Goal: Transaction & Acquisition: Purchase product/service

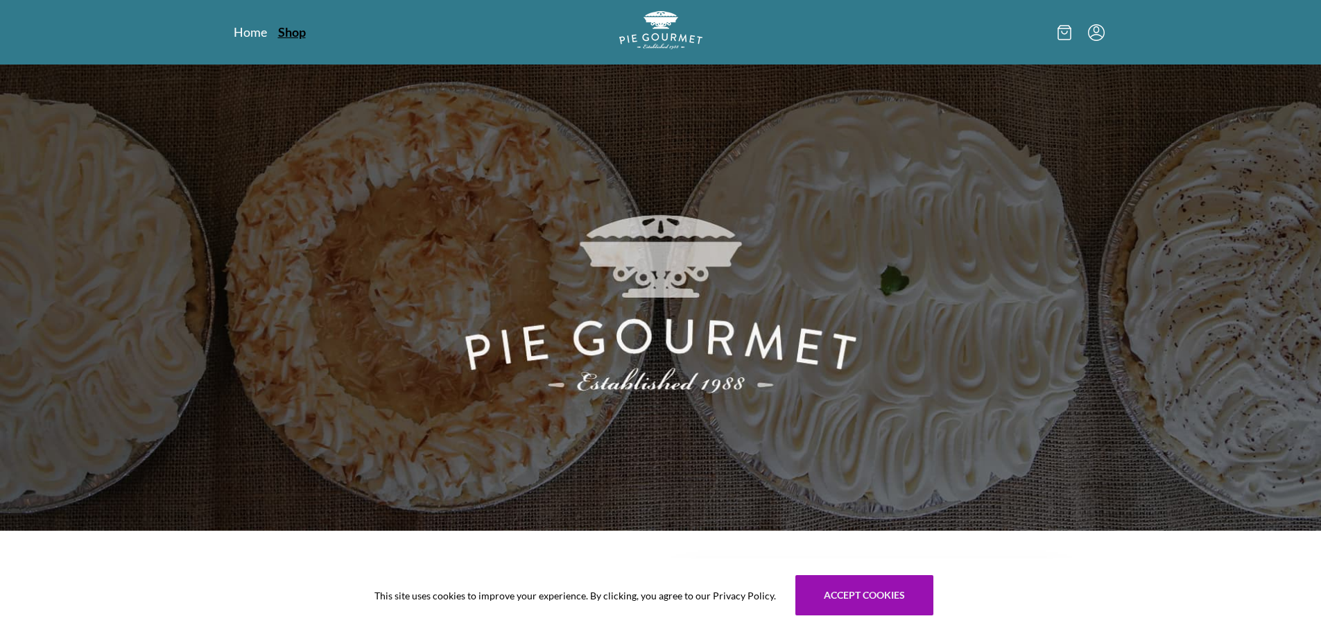
click at [296, 34] on link "Shop" at bounding box center [292, 32] width 28 height 17
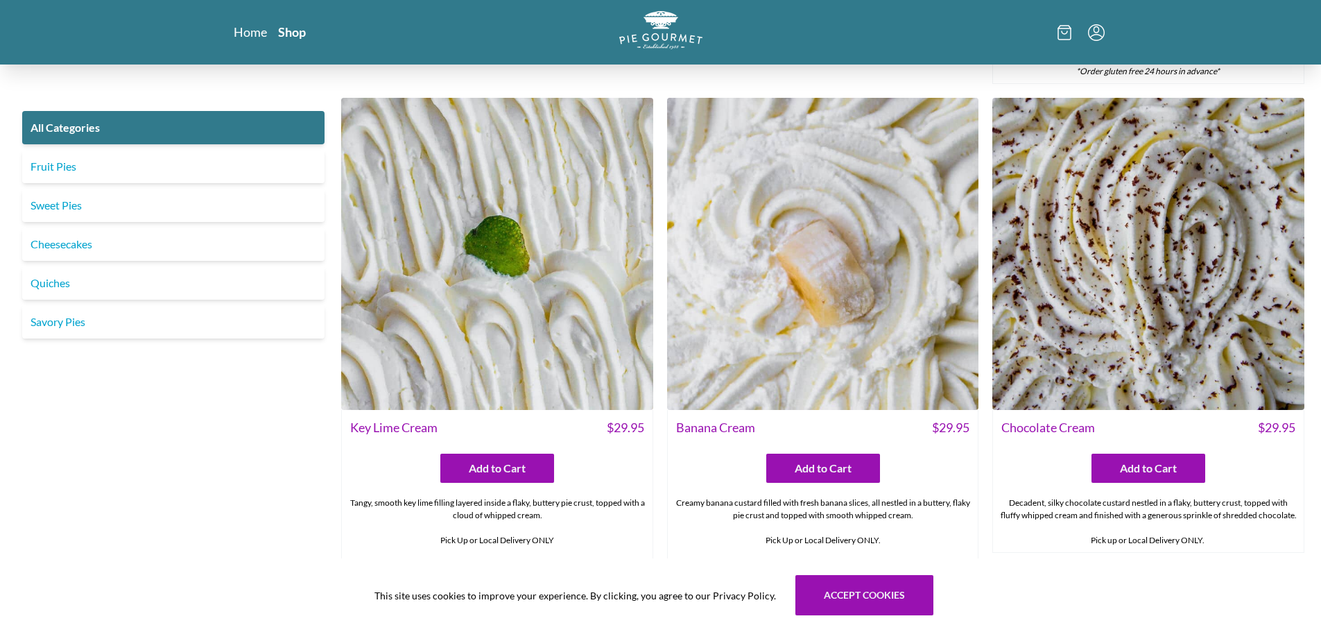
scroll to position [3258, 0]
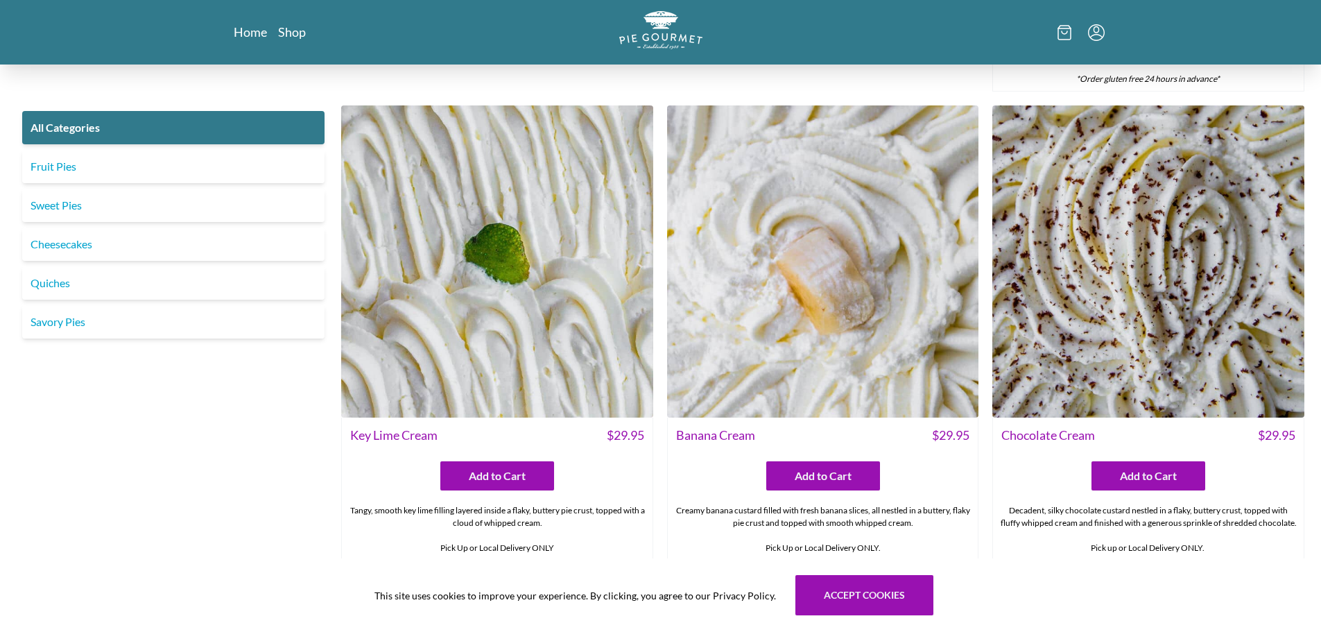
click at [874, 338] on img at bounding box center [823, 261] width 312 height 312
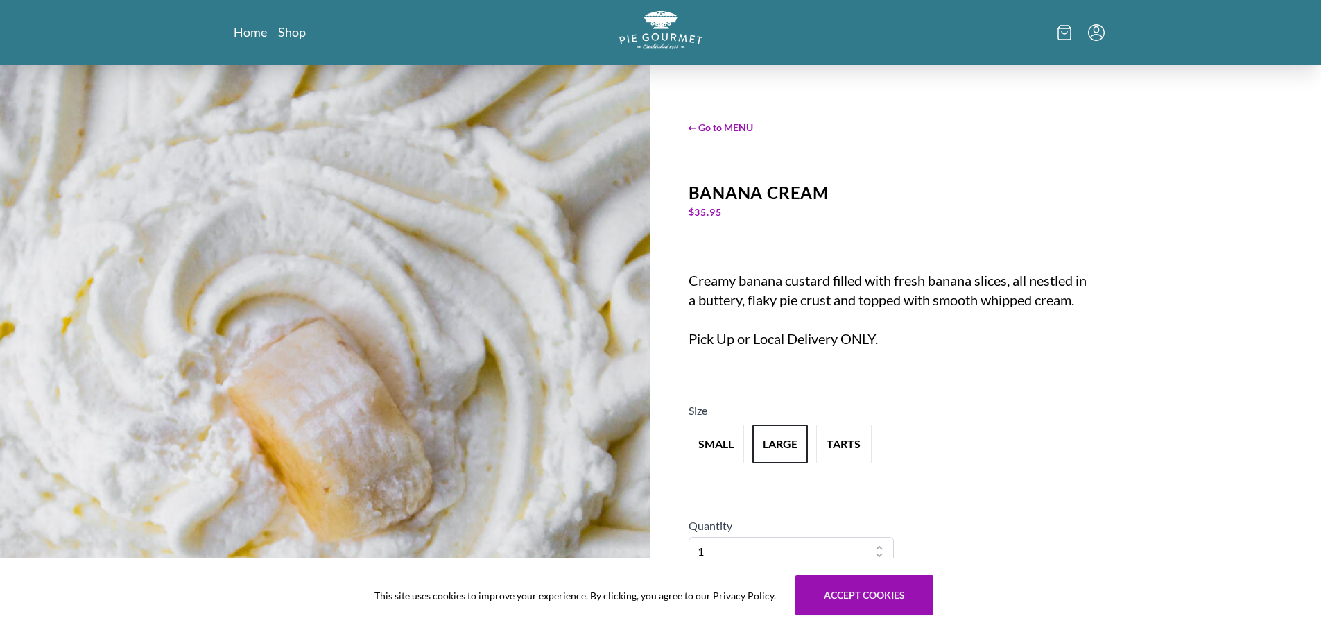
click at [504, 199] on img at bounding box center [325, 389] width 650 height 650
click at [713, 125] on span "← Go to MENU" at bounding box center [996, 127] width 616 height 15
